Goal: Task Accomplishment & Management: Complete application form

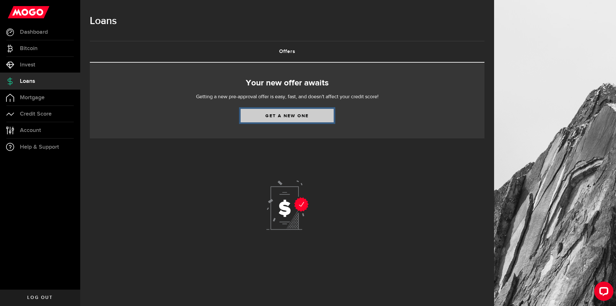
click at [267, 118] on link "Get a new one" at bounding box center [287, 115] width 93 height 13
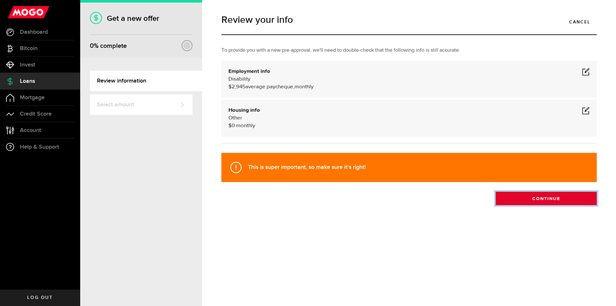
click at [546, 199] on button "Continue" at bounding box center [546, 198] width 101 height 13
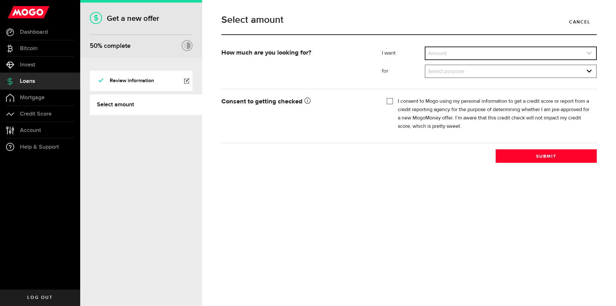
click at [592, 53] on link "expand select" at bounding box center [511, 53] width 171 height 12
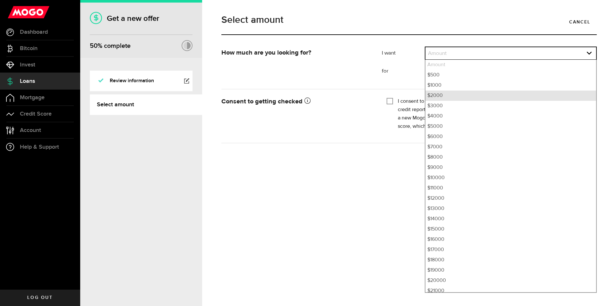
click at [450, 94] on li "$2000" at bounding box center [511, 95] width 171 height 10
select select "2000"
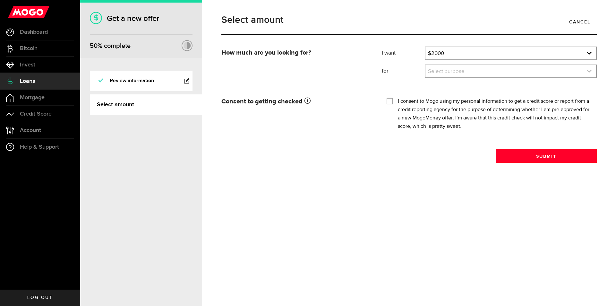
click at [586, 71] on link "expand select" at bounding box center [511, 71] width 171 height 12
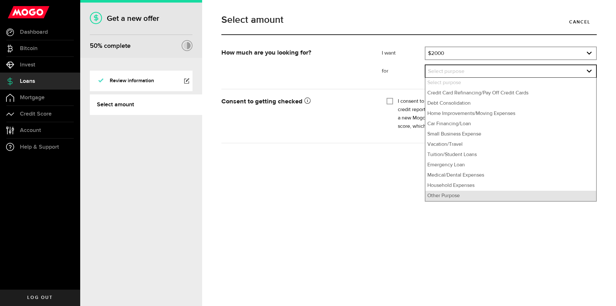
click at [505, 196] on li "Other Purpose" at bounding box center [511, 196] width 171 height 10
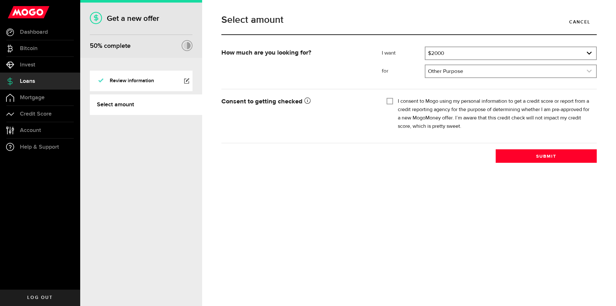
click at [581, 74] on link "expand select" at bounding box center [511, 71] width 171 height 12
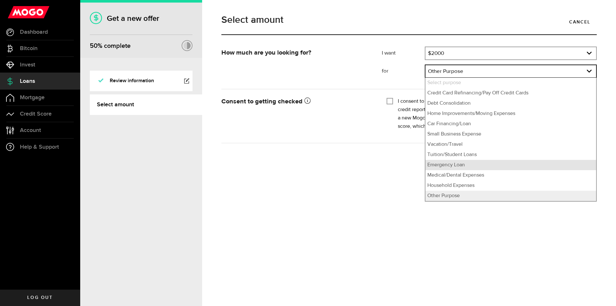
click at [474, 166] on li "Emergency Loan" at bounding box center [511, 165] width 171 height 10
select select "Emergency Loan"
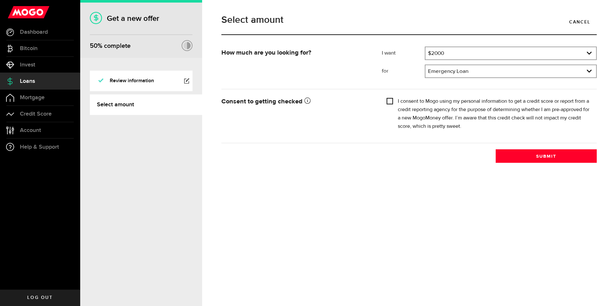
click at [390, 101] on input "I consent to Mogo using my personal information to get a credit score or report…" at bounding box center [390, 100] width 6 height 6
checkbox input "true"
click at [548, 155] on button "Submit" at bounding box center [546, 155] width 101 height 13
